Goal: Obtain resource: Obtain resource

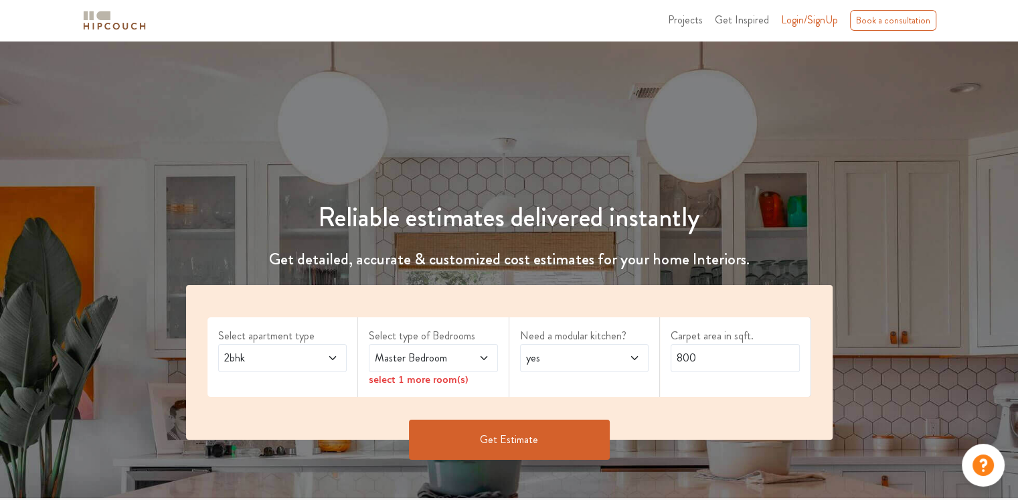
scroll to position [223, 0]
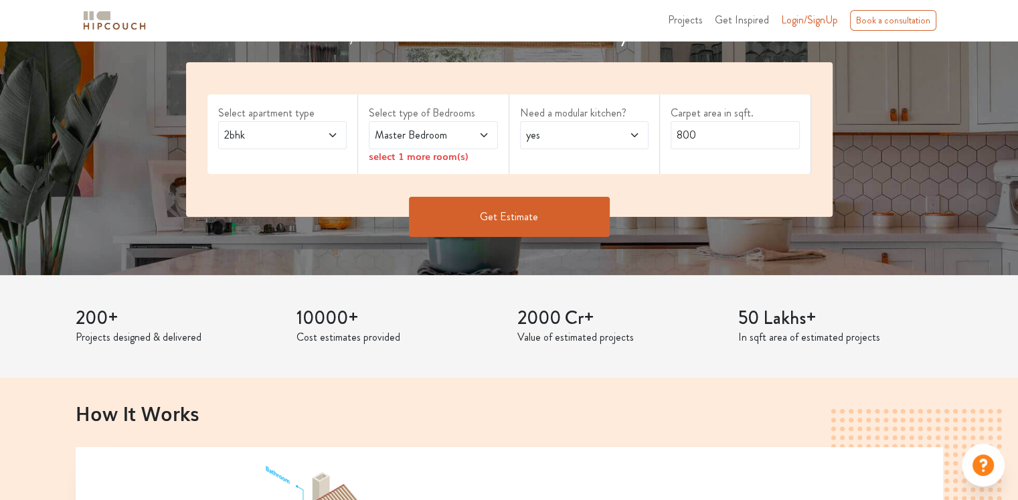
click at [331, 142] on span at bounding box center [323, 135] width 29 height 16
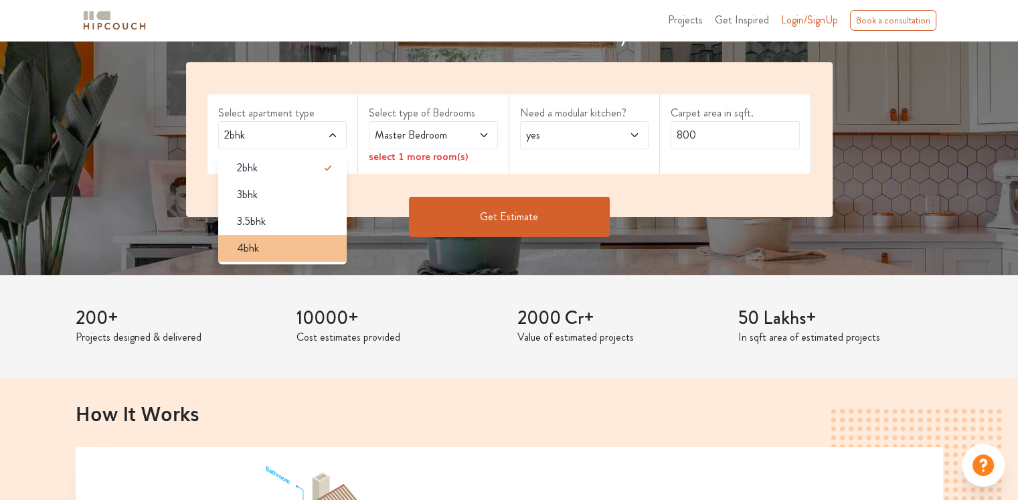
click at [250, 244] on span "4bhk" at bounding box center [248, 248] width 22 height 16
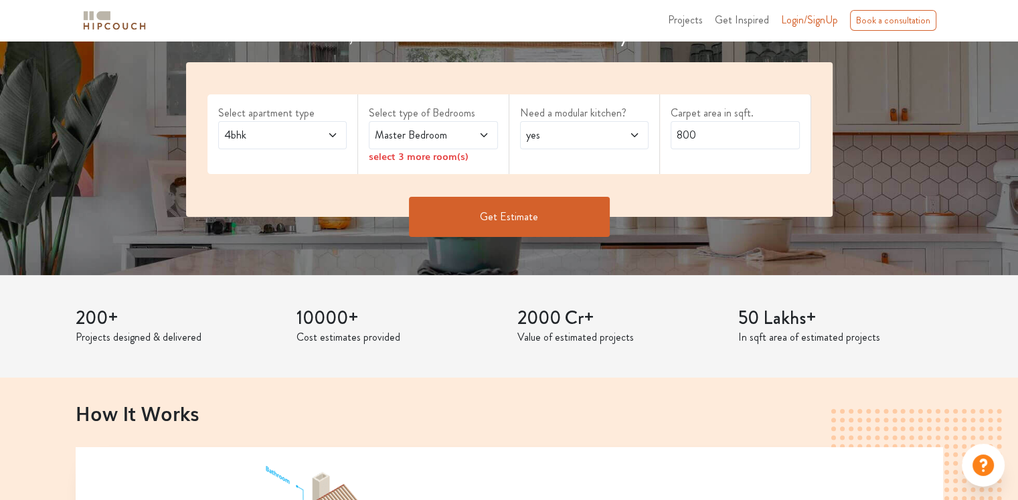
click at [438, 139] on span "Master Bedroom" at bounding box center [416, 135] width 88 height 16
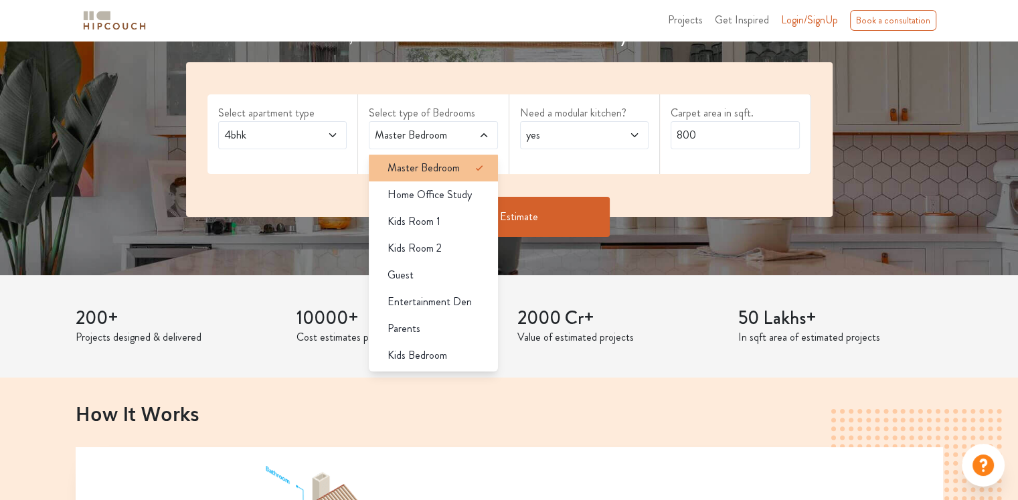
click at [448, 162] on span "Master Bedroom" at bounding box center [424, 168] width 72 height 16
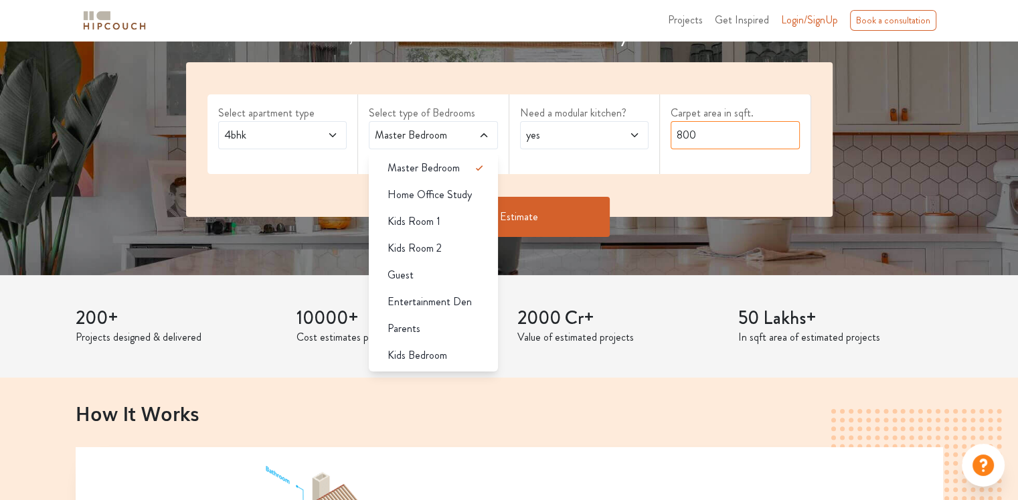
click at [736, 141] on input "800" at bounding box center [735, 135] width 129 height 28
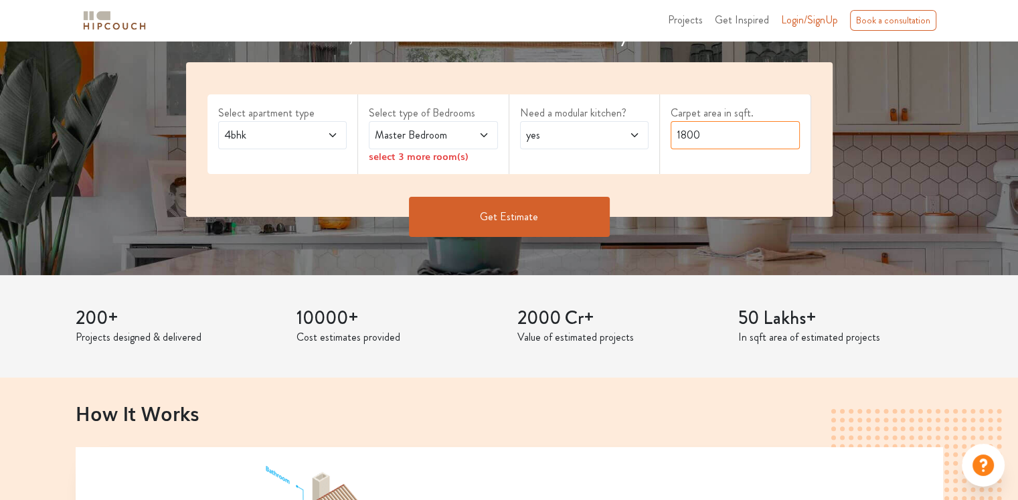
type input "1800"
click at [479, 128] on span at bounding box center [474, 135] width 29 height 16
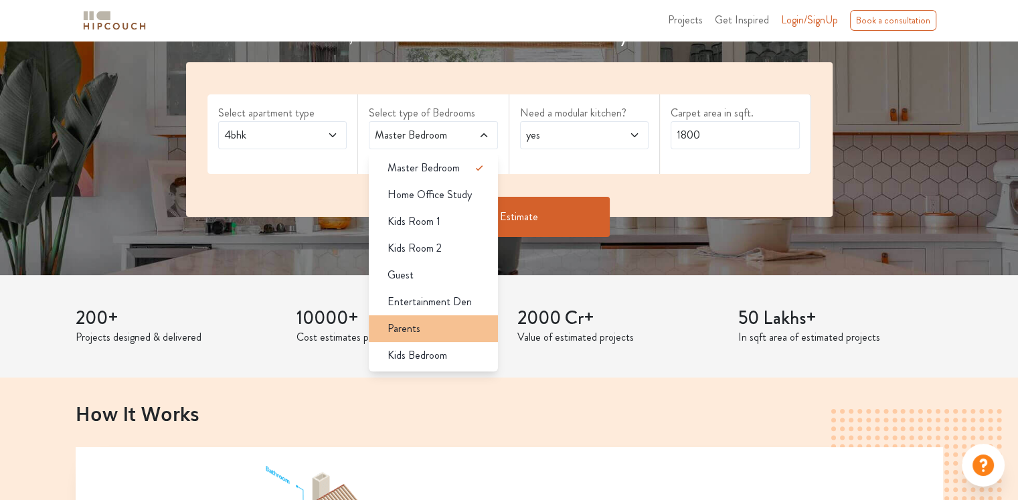
click at [420, 327] on div "Parents" at bounding box center [437, 329] width 121 height 16
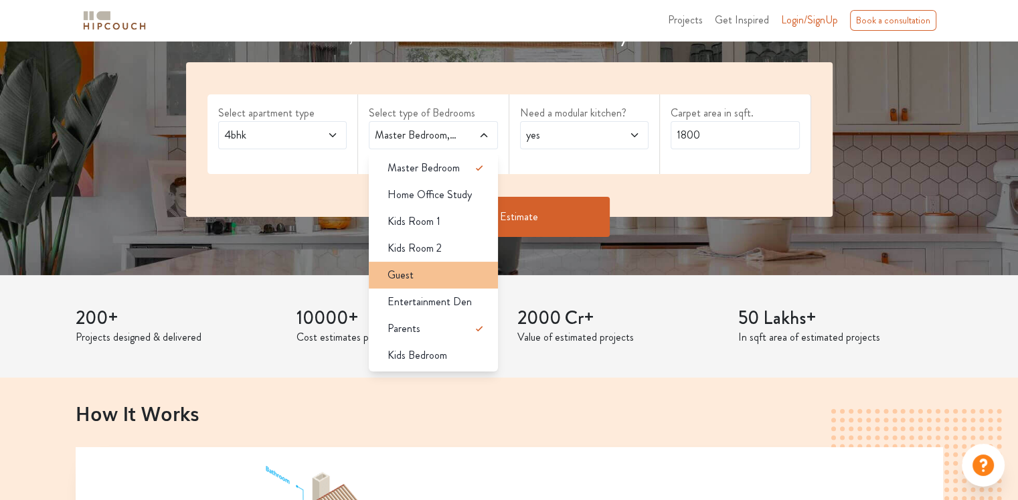
click at [431, 271] on div "Guest" at bounding box center [437, 275] width 121 height 16
click at [424, 275] on div "Guest" at bounding box center [437, 275] width 121 height 16
click at [407, 267] on span "Guest" at bounding box center [401, 275] width 26 height 16
click at [583, 181] on div "Select apartment type 4bhk Select type of Bedrooms Master Bedroom,Guest,Parents…" at bounding box center [509, 139] width 647 height 155
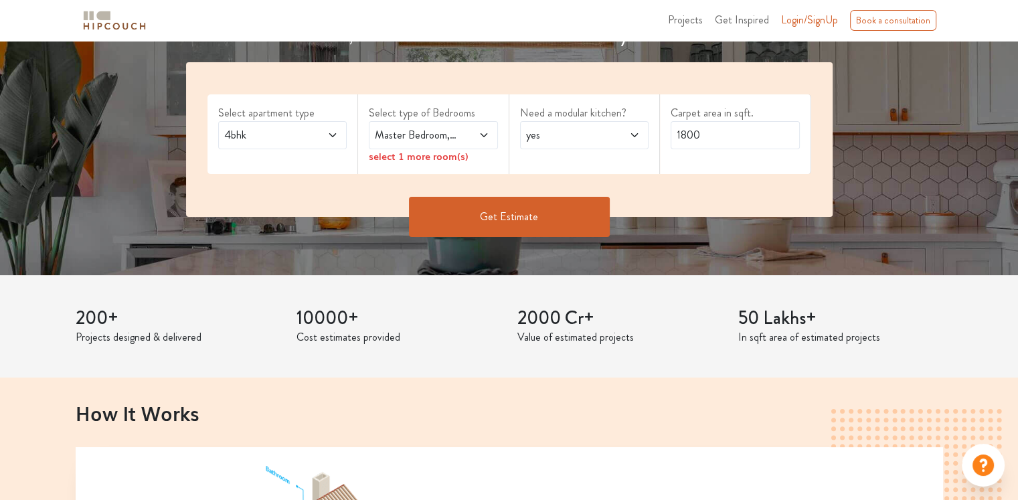
click at [543, 207] on button "Get Estimate" at bounding box center [509, 217] width 201 height 40
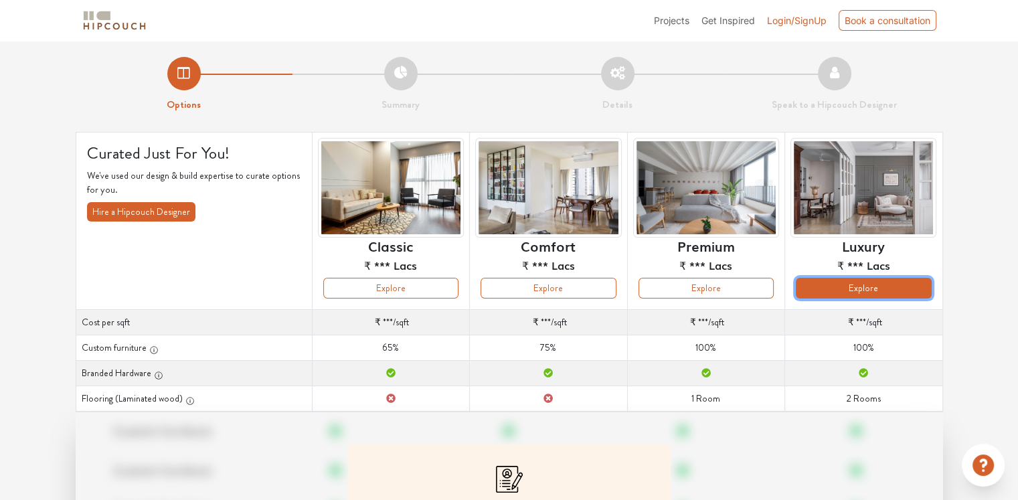
click at [872, 297] on button "Explore" at bounding box center [863, 288] width 135 height 21
